Goal: Contribute content: Add original content to the website for others to see

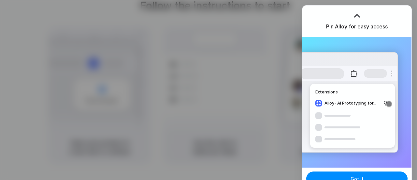
click at [366, 28] on h3 "Pin Alloy for easy access" at bounding box center [357, 26] width 62 height 8
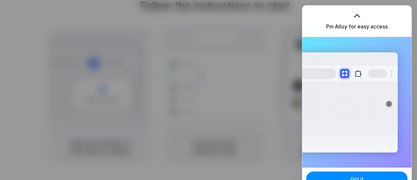
click at [355, 12] on div at bounding box center [357, 16] width 10 height 10
click at [356, 72] on button at bounding box center [359, 73] width 12 height 12
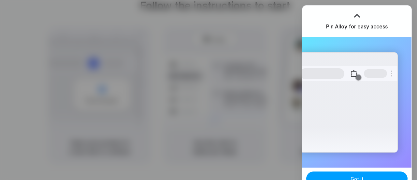
click at [367, 176] on button "Got it" at bounding box center [356, 178] width 101 height 14
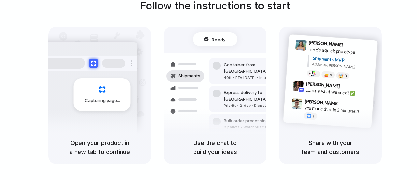
click at [106, 96] on div "Capturing page" at bounding box center [102, 94] width 57 height 33
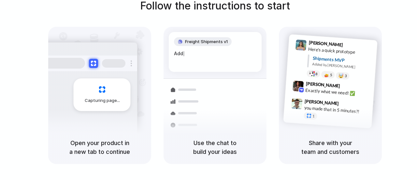
click at [106, 96] on div "Capturing page" at bounding box center [102, 94] width 57 height 33
click at [93, 60] on button at bounding box center [93, 62] width 9 height 9
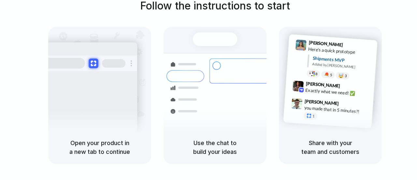
click at [96, 63] on button at bounding box center [93, 62] width 9 height 9
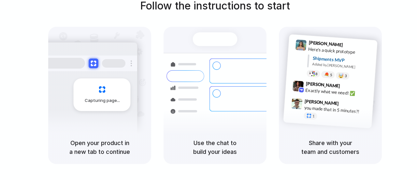
click at [96, 63] on button at bounding box center [93, 62] width 9 height 9
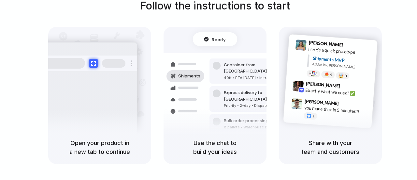
click at [218, 37] on span "Ready" at bounding box center [219, 39] width 14 height 7
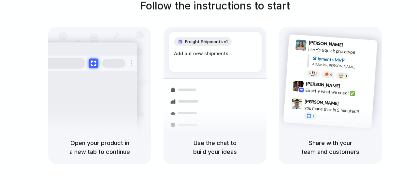
click at [93, 58] on div at bounding box center [88, 63] width 98 height 16
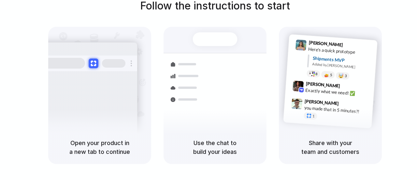
click at [93, 58] on div at bounding box center [88, 63] width 98 height 16
click at [96, 62] on button at bounding box center [93, 62] width 9 height 9
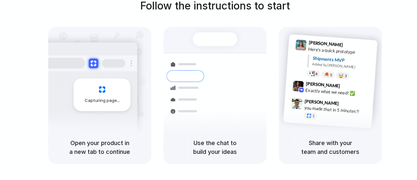
click at [96, 62] on button at bounding box center [93, 62] width 9 height 9
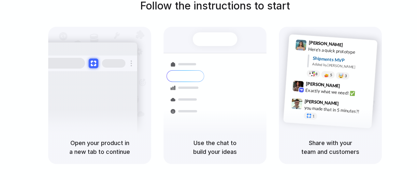
click at [96, 62] on button at bounding box center [93, 62] width 9 height 9
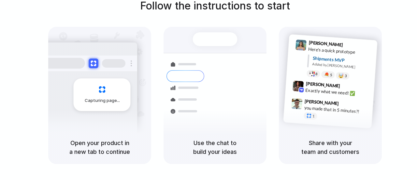
click at [96, 62] on button at bounding box center [93, 62] width 9 height 9
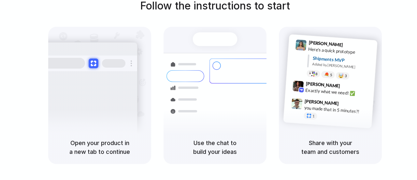
click at [96, 62] on button at bounding box center [93, 62] width 9 height 9
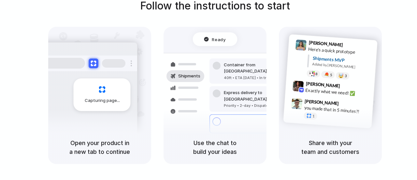
click at [96, 62] on button at bounding box center [93, 62] width 9 height 9
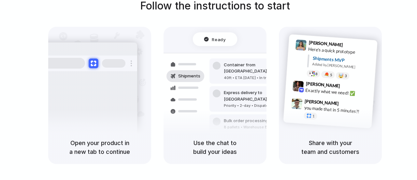
click at [96, 62] on button at bounding box center [93, 62] width 9 height 9
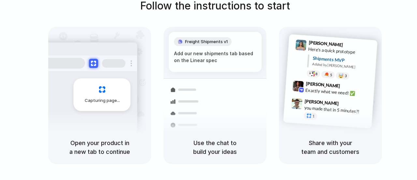
click at [223, 146] on h5 "Use the chat to build your ideas" at bounding box center [214, 147] width 87 height 18
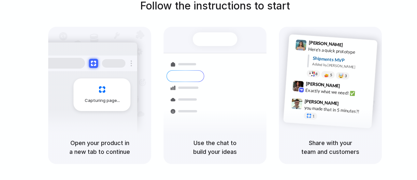
click at [338, 137] on div "Share with your team and customers" at bounding box center [330, 146] width 103 height 33
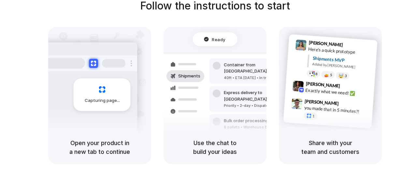
click at [103, 94] on div "Capturing page" at bounding box center [102, 94] width 57 height 33
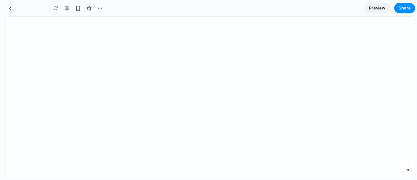
type input "**********"
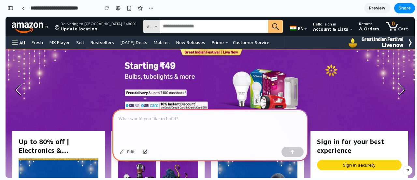
click at [139, 118] on p at bounding box center [210, 119] width 184 height 8
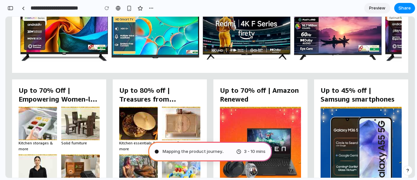
scroll to position [929, 0]
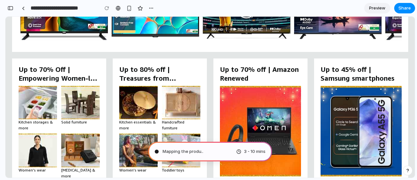
type input "**********"
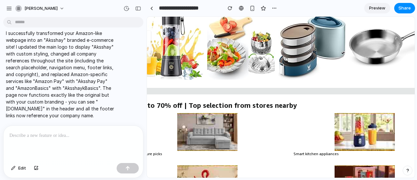
scroll to position [689, 23]
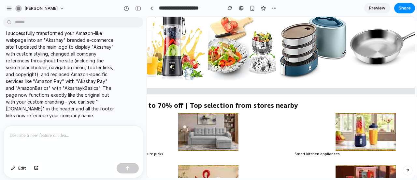
click at [249, 59] on img at bounding box center [242, 46] width 68 height 65
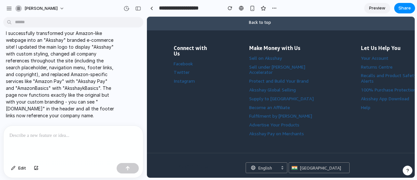
scroll to position [914, 64]
